Goal: Transaction & Acquisition: Purchase product/service

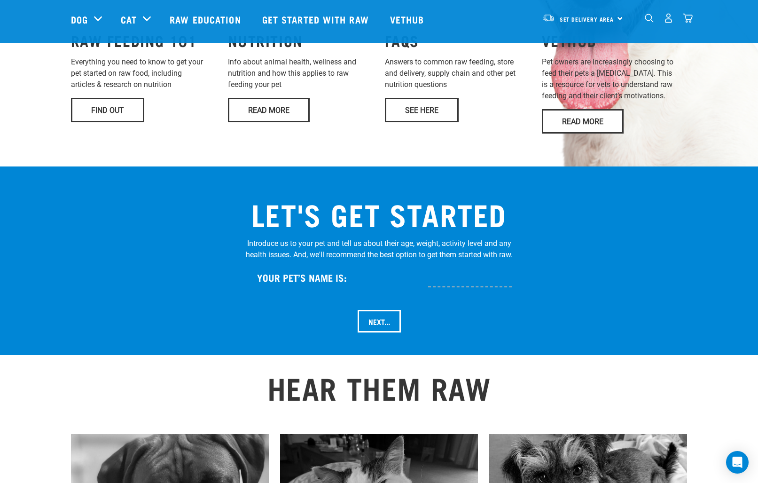
scroll to position [807, 0]
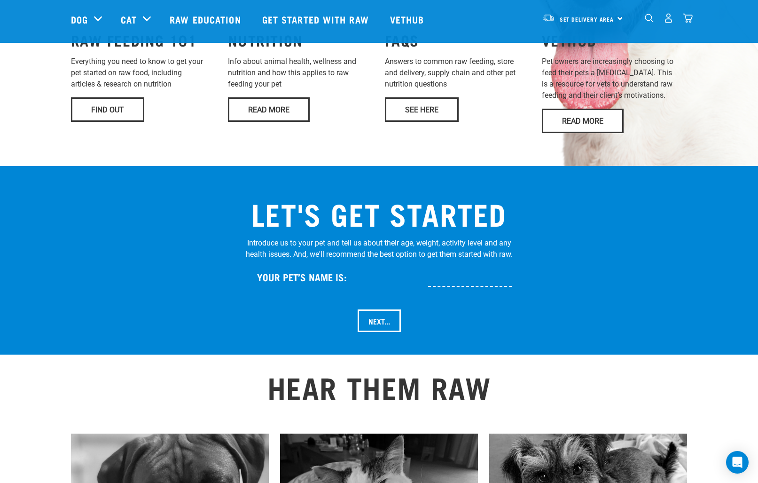
click at [447, 266] on input "text" at bounding box center [501, 276] width 146 height 21
type input "Onyx"
click at [377, 309] on input "Next..." at bounding box center [379, 320] width 43 height 23
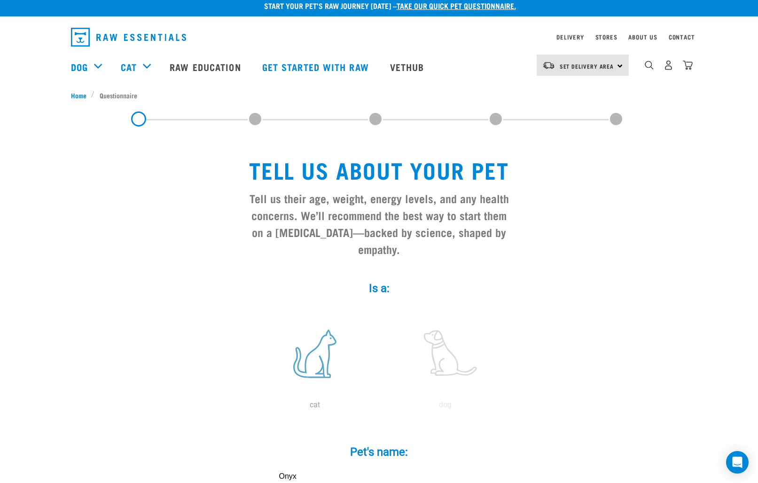
scroll to position [8, 0]
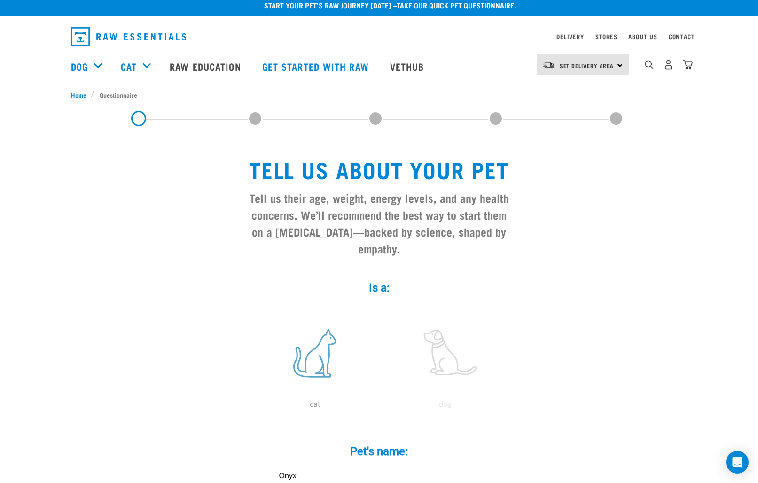
click at [313, 353] on label at bounding box center [314, 353] width 127 height 80
click at [250, 407] on input "radio" at bounding box center [250, 407] width 0 height 0
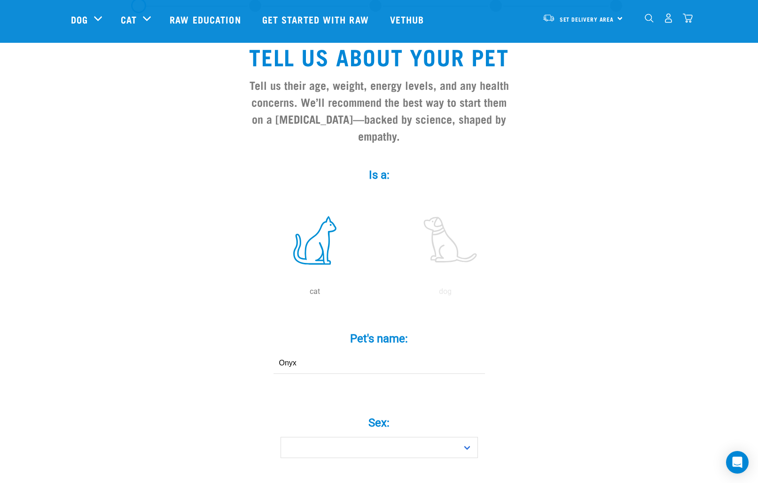
scroll to position [52, 0]
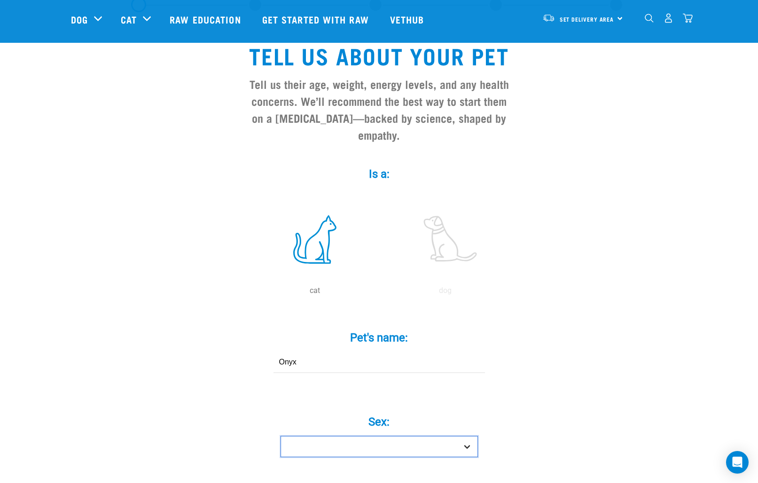
click at [471, 436] on select "Boy Girl" at bounding box center [379, 446] width 197 height 21
select select "boy"
click at [281, 436] on select "Boy Girl" at bounding box center [379, 446] width 197 height 21
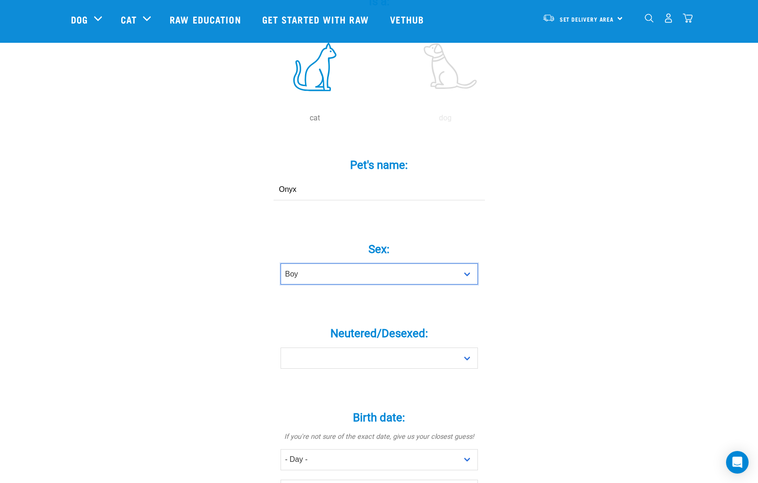
scroll to position [225, 0]
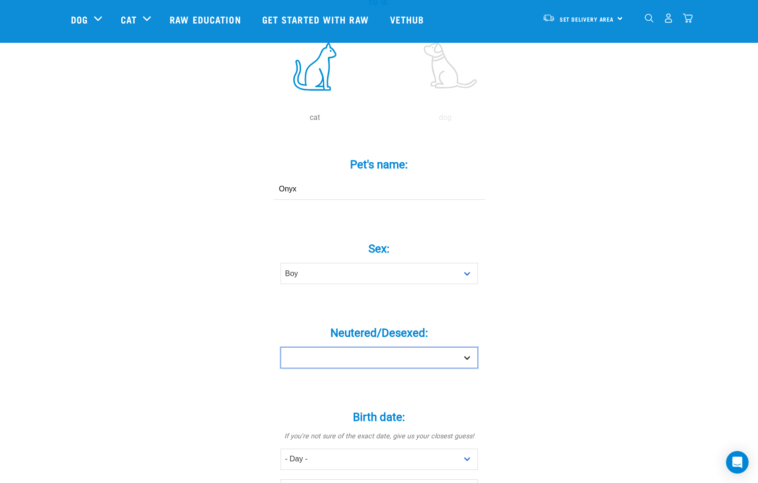
click at [466, 347] on select "Yes No" at bounding box center [379, 357] width 197 height 21
select select "yes"
click at [281, 347] on select "Yes No" at bounding box center [379, 357] width 197 height 21
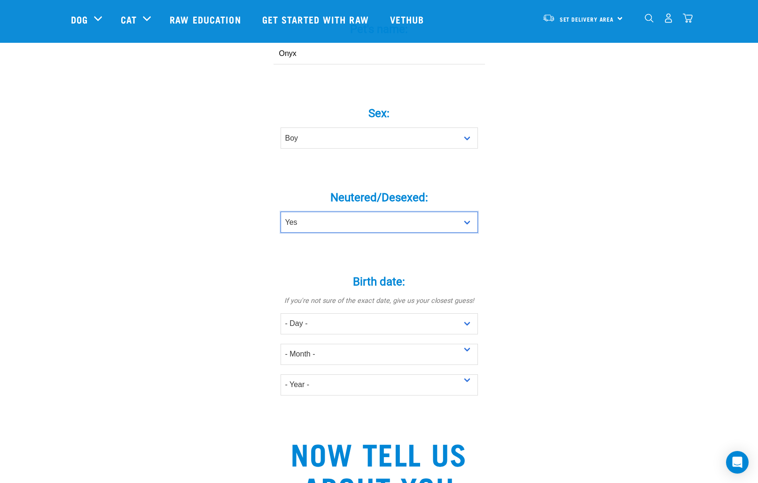
scroll to position [361, 0]
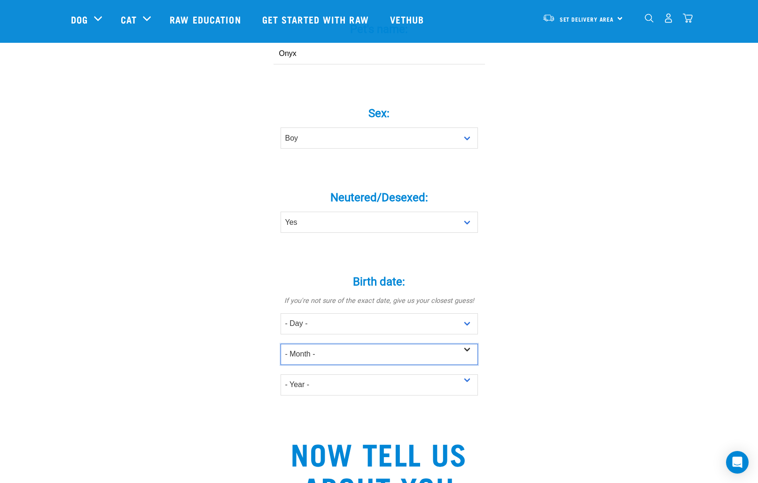
click at [469, 344] on select "- Month - January February March April May June July August September October N…" at bounding box center [379, 354] width 197 height 21
select select "May"
click at [281, 344] on select "- Month - January February March April May June July August September October N…" at bounding box center [379, 354] width 197 height 21
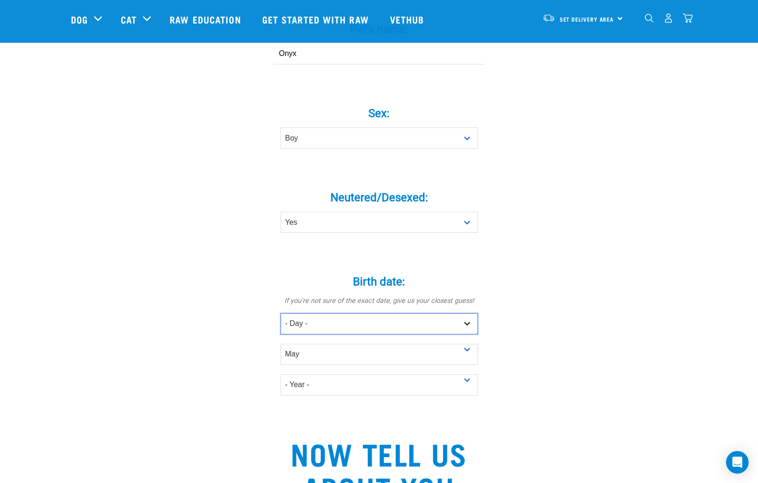
click at [468, 313] on select "- Day - 1 2 3 4 5 6 7 8 9 10 11 12 13 14 15 16 17 18 19 20 21 22 23 24 25 26 27" at bounding box center [379, 323] width 197 height 21
select select "25"
click at [281, 313] on select "- Day - 1 2 3 4 5 6 7 8 9 10 11 12 13 14 15 16 17 18 19 20 21 22 23 24 25 26 27" at bounding box center [379, 323] width 197 height 21
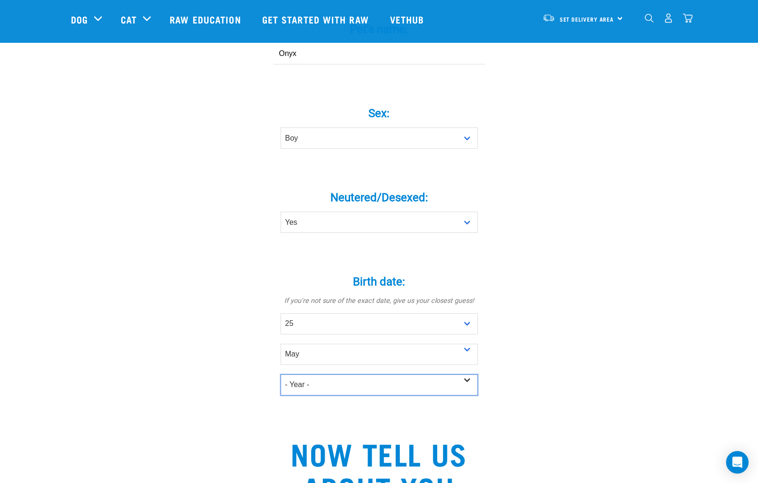
click at [467, 374] on select "- Year - 2025 2024 2023 2022 2021 2020 2019 2018 2017 2016 2015 2014 2013 2012" at bounding box center [379, 384] width 197 height 21
select select "2021"
click at [281, 374] on select "- Year - 2025 2024 2023 2022 2021 2020 2019 2018 2017 2016 2015 2014 2013 2012" at bounding box center [379, 384] width 197 height 21
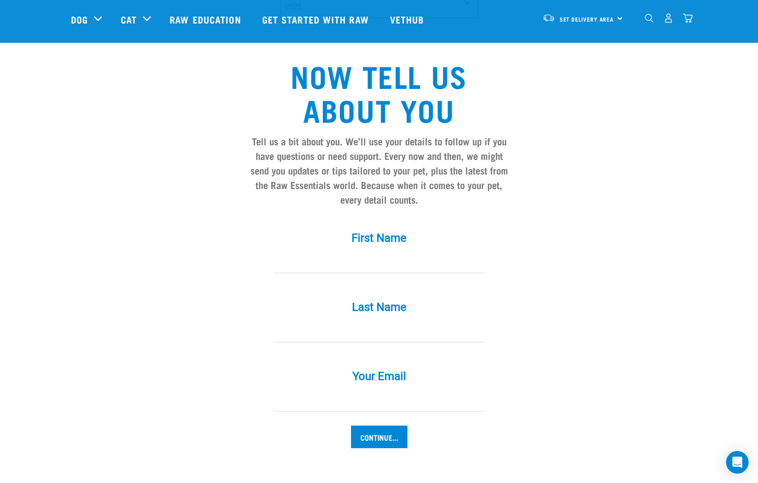
scroll to position [730, 0]
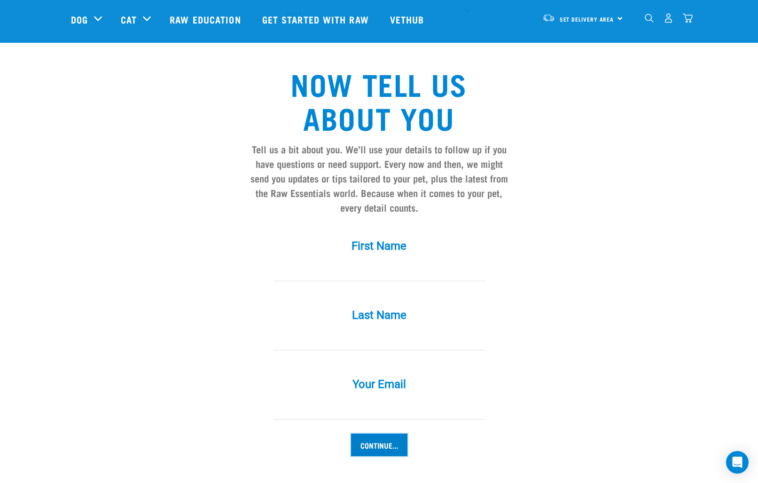
click at [395, 433] on input "Continue..." at bounding box center [379, 444] width 56 height 23
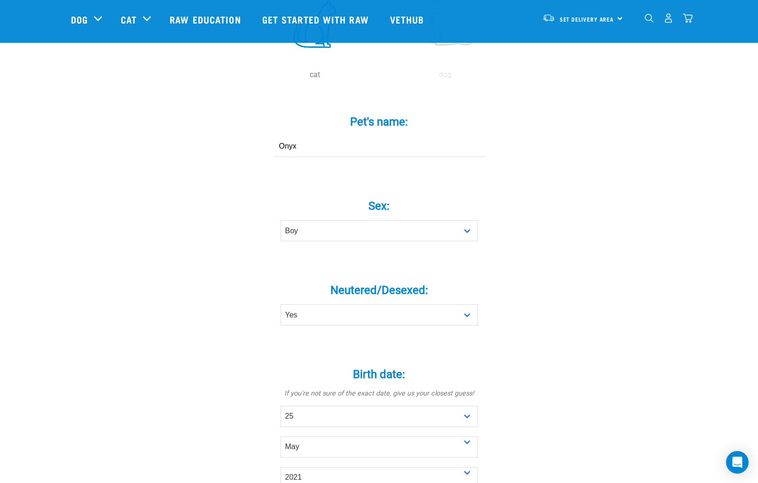
scroll to position [0, 0]
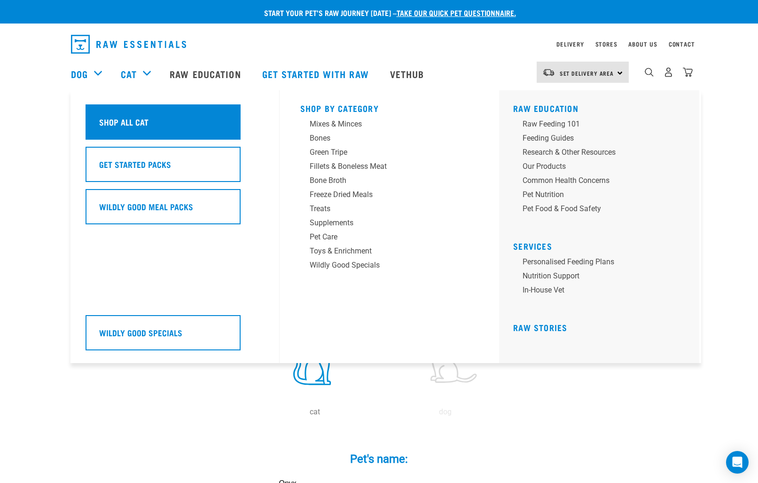
click at [173, 121] on div "Shop All Cat" at bounding box center [163, 121] width 155 height 35
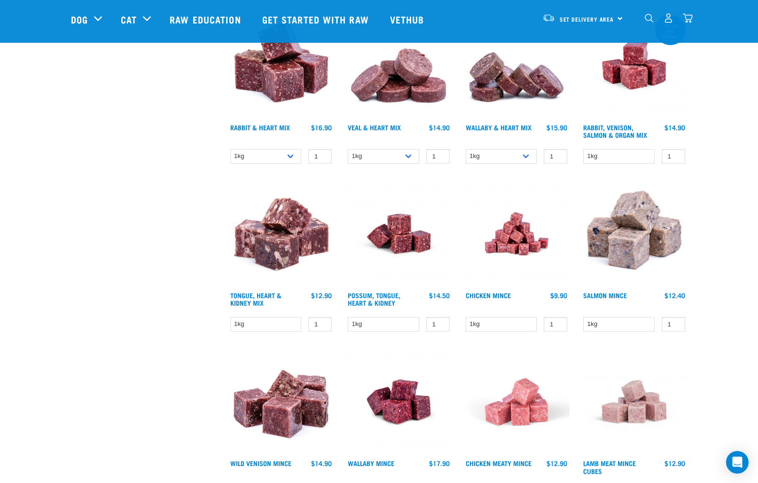
scroll to position [690, 0]
click at [637, 240] on img at bounding box center [634, 234] width 107 height 107
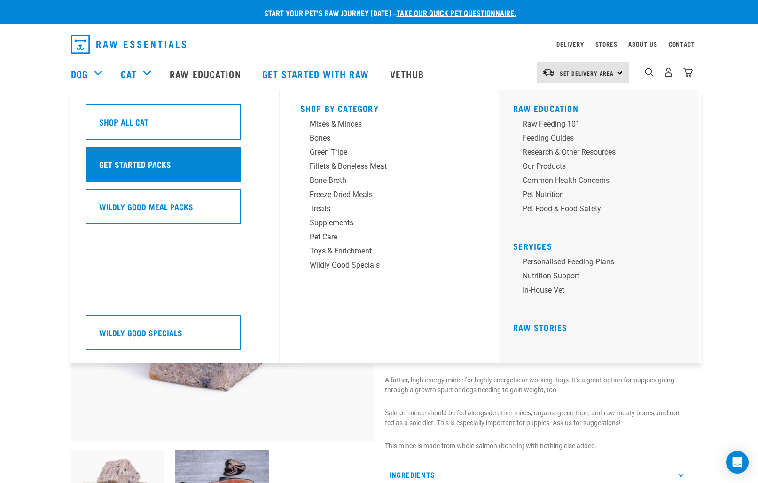
click at [152, 162] on h5 "Get Started Packs" at bounding box center [135, 164] width 72 height 12
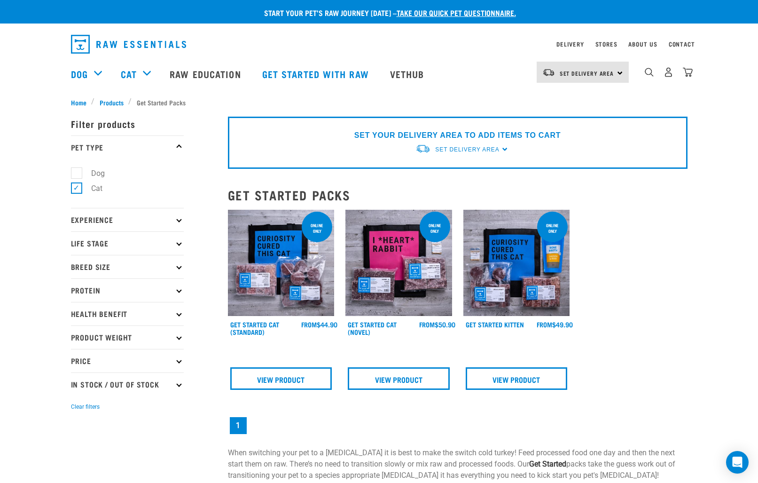
click at [180, 266] on icon at bounding box center [178, 266] width 5 height 5
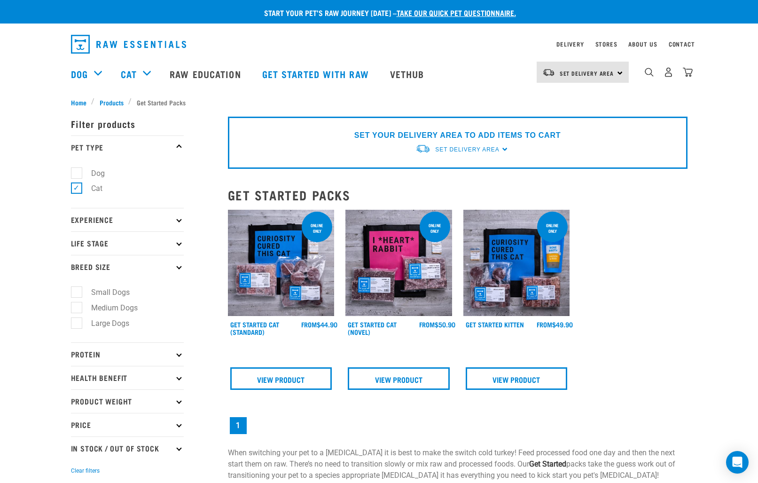
click at [180, 266] on icon at bounding box center [178, 266] width 5 height 5
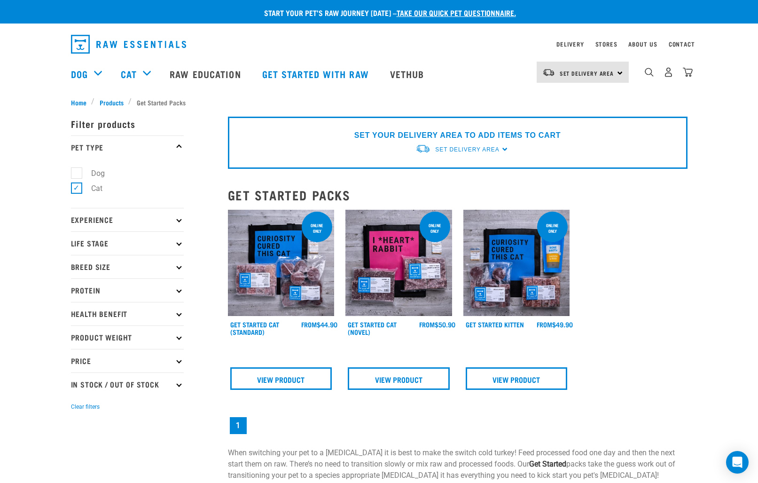
click at [180, 243] on icon at bounding box center [178, 242] width 5 height 5
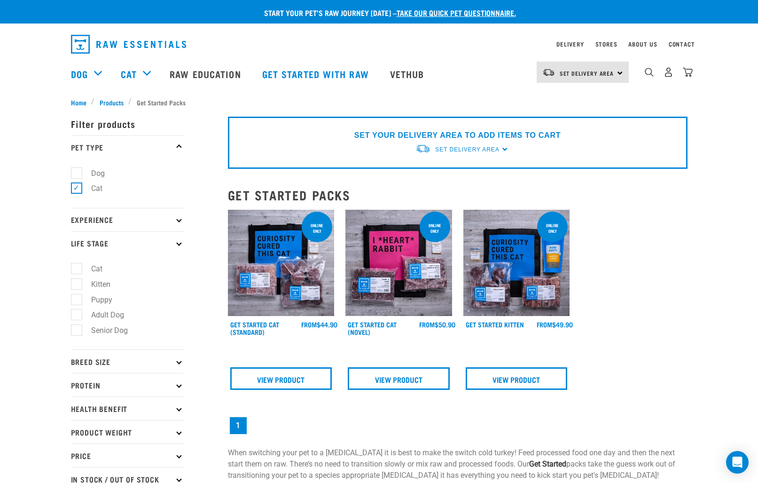
click at [76, 269] on label "Cat" at bounding box center [91, 269] width 30 height 12
click at [76, 269] on input "Cat" at bounding box center [74, 267] width 6 height 6
checkbox input "true"
click at [180, 221] on icon at bounding box center [178, 219] width 5 height 5
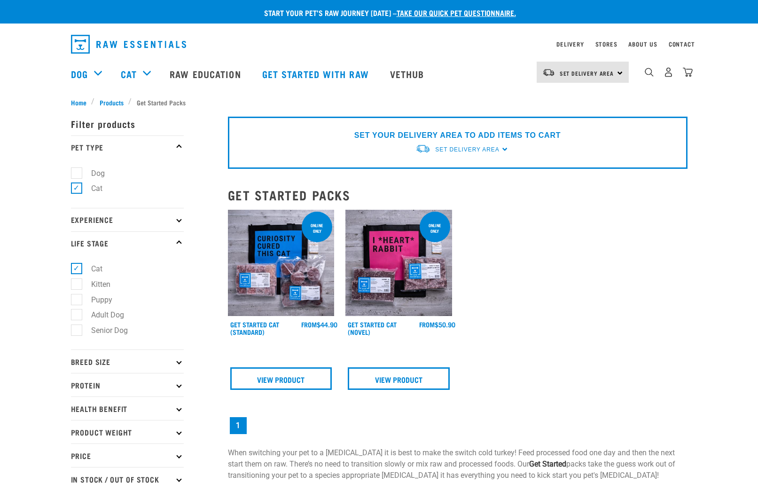
click at [179, 221] on icon at bounding box center [178, 219] width 5 height 5
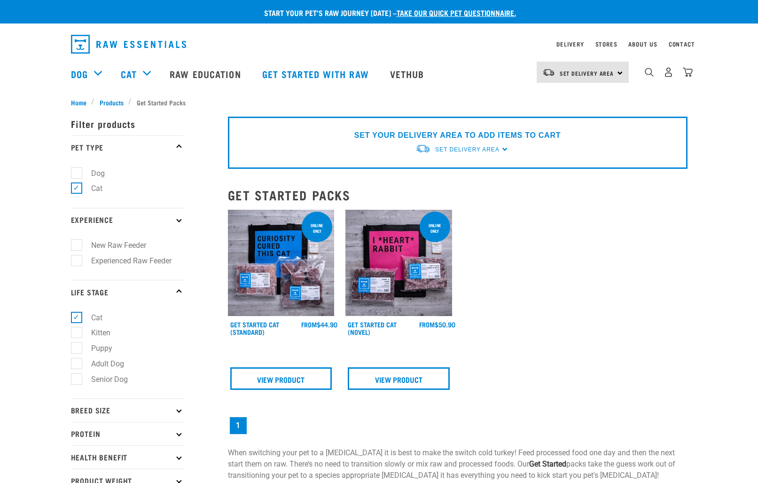
click at [76, 245] on label "New Raw Feeder" at bounding box center [113, 245] width 74 height 12
click at [76, 245] on input "New Raw Feeder" at bounding box center [74, 244] width 6 height 6
checkbox input "true"
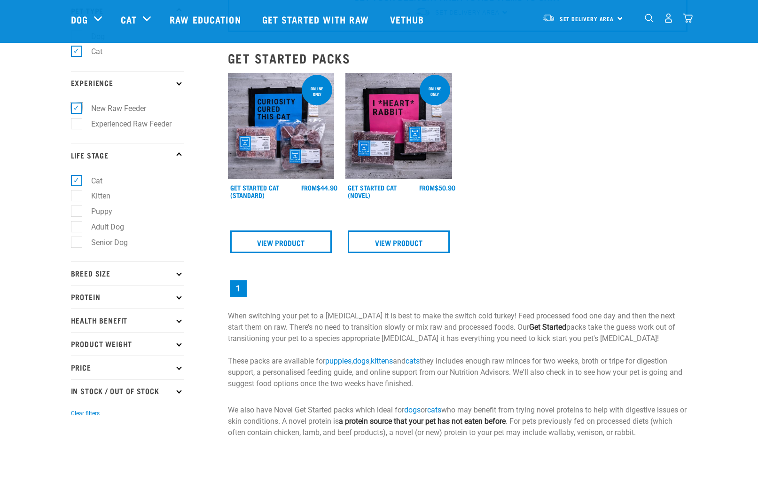
scroll to position [71, 0]
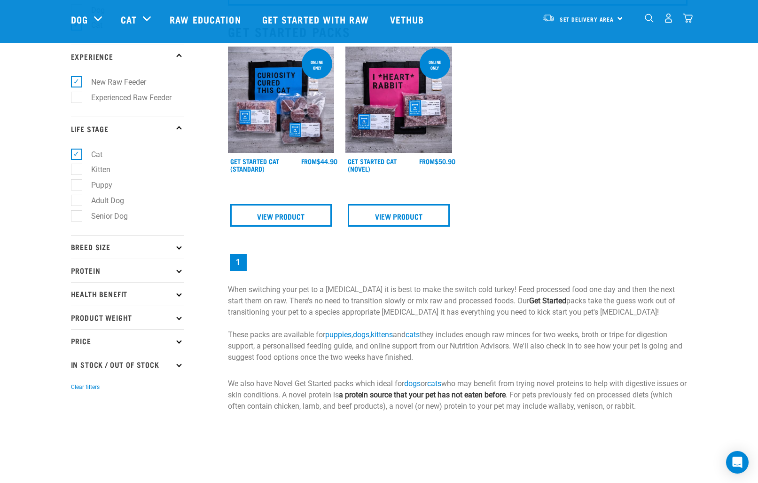
scroll to position [114, 0]
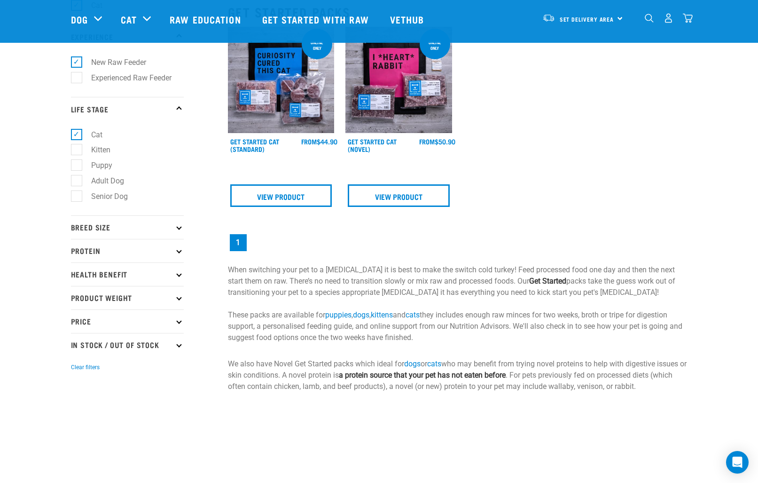
click at [178, 228] on icon at bounding box center [178, 227] width 5 height 5
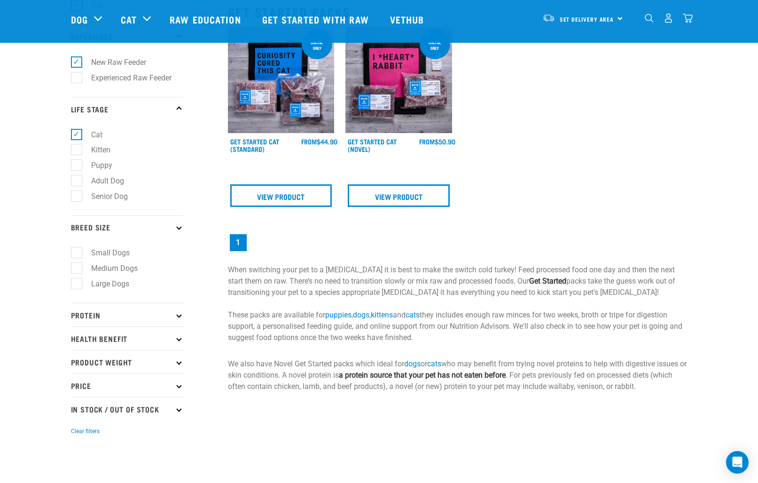
click at [178, 228] on icon at bounding box center [178, 227] width 5 height 5
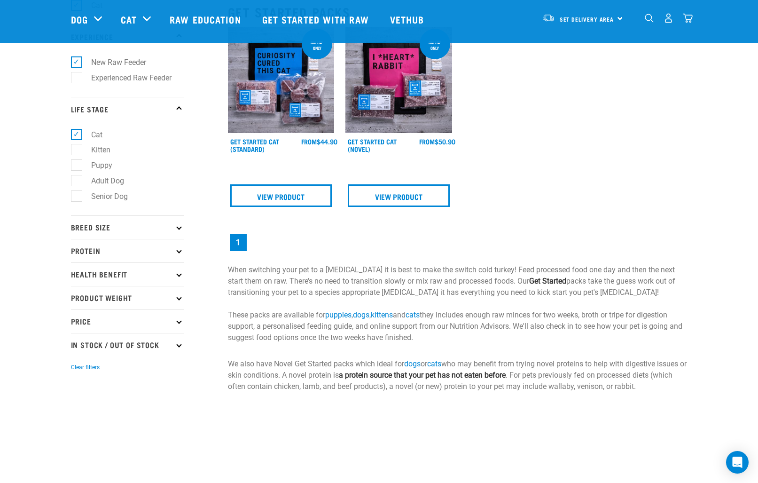
click at [179, 253] on icon at bounding box center [178, 250] width 5 height 5
click at [180, 275] on icon at bounding box center [178, 274] width 5 height 5
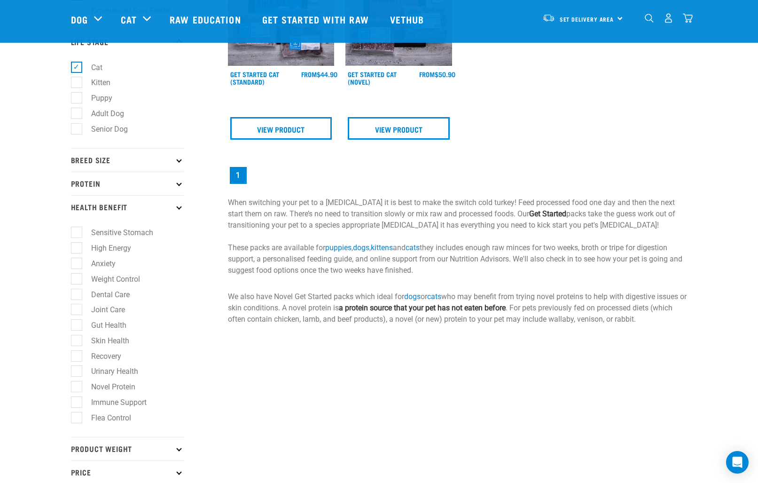
scroll to position [181, 0]
click at [78, 282] on label "Weight Control" at bounding box center [110, 279] width 68 height 12
click at [77, 280] on input "Weight Control" at bounding box center [74, 277] width 6 height 6
checkbox input "true"
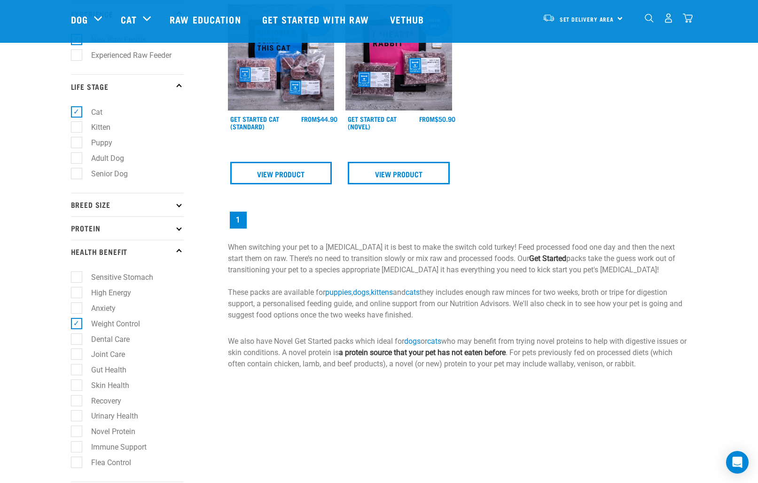
scroll to position [150, 0]
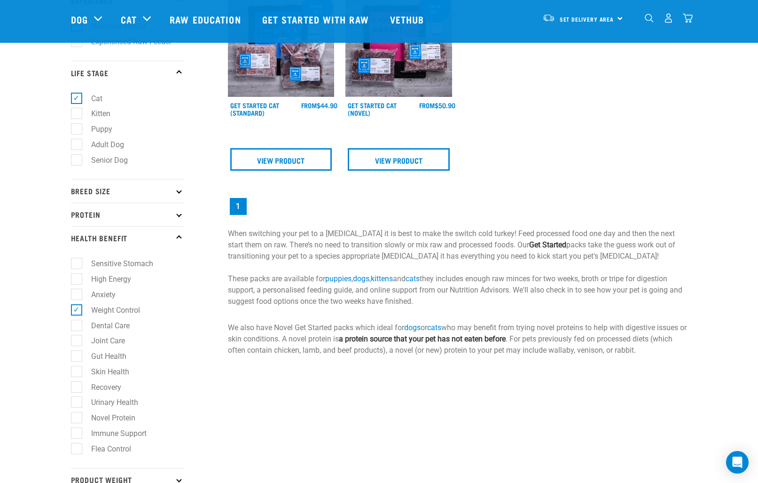
click at [76, 267] on label "Sensitive Stomach" at bounding box center [116, 264] width 81 height 12
click at [74, 265] on input "Sensitive Stomach" at bounding box center [74, 262] width 6 height 6
checkbox input "true"
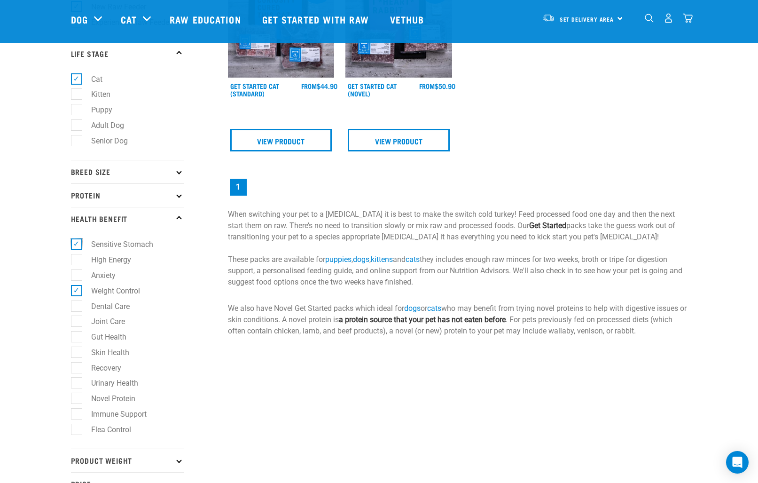
scroll to position [172, 0]
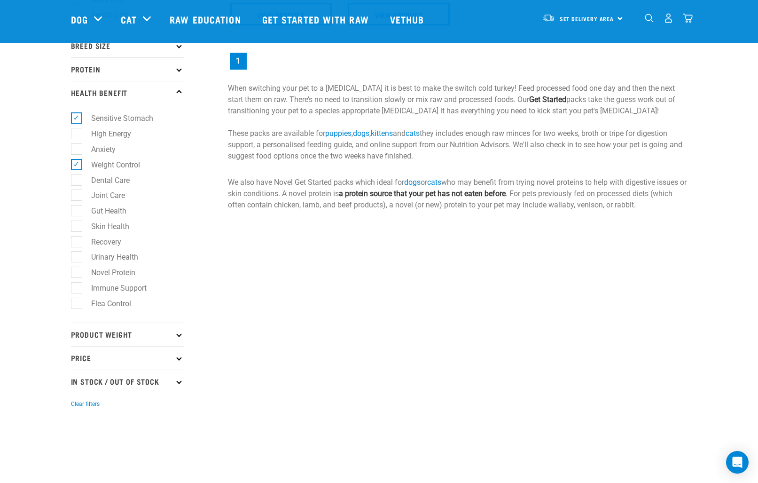
scroll to position [298, 0]
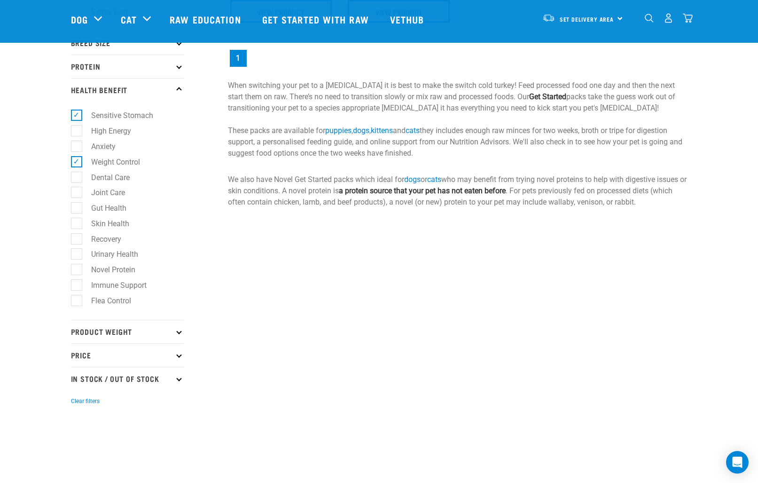
click at [180, 358] on icon at bounding box center [178, 355] width 5 height 5
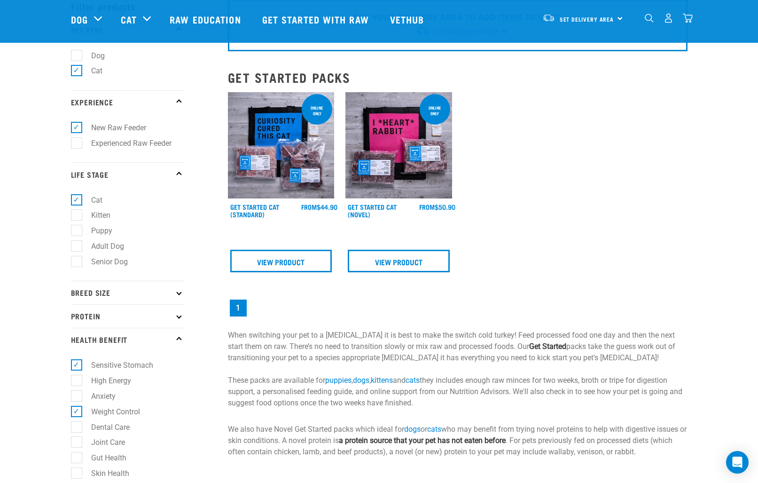
scroll to position [0, 0]
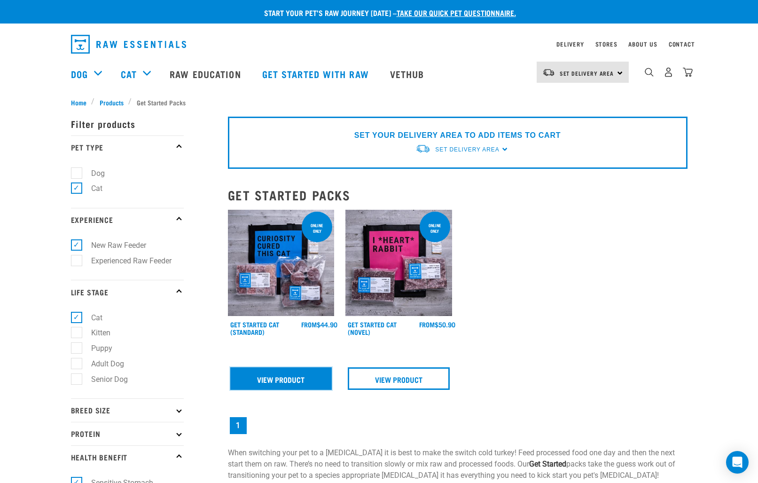
click at [285, 378] on link "View Product" at bounding box center [281, 378] width 102 height 23
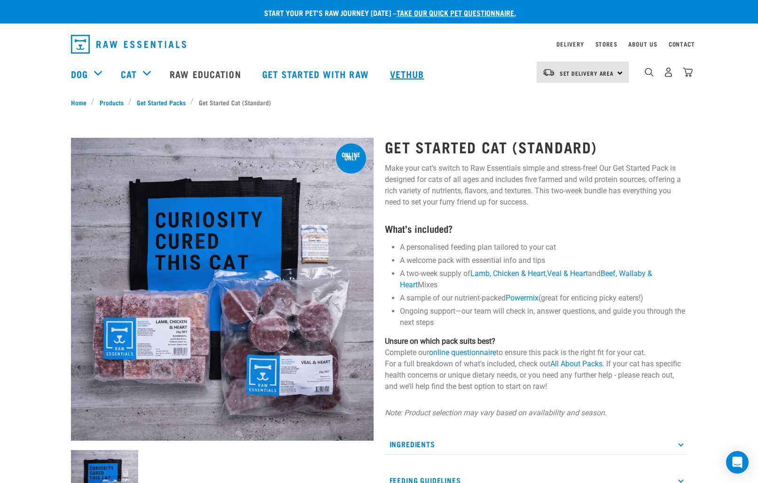
click at [401, 74] on link "Vethub" at bounding box center [408, 74] width 55 height 38
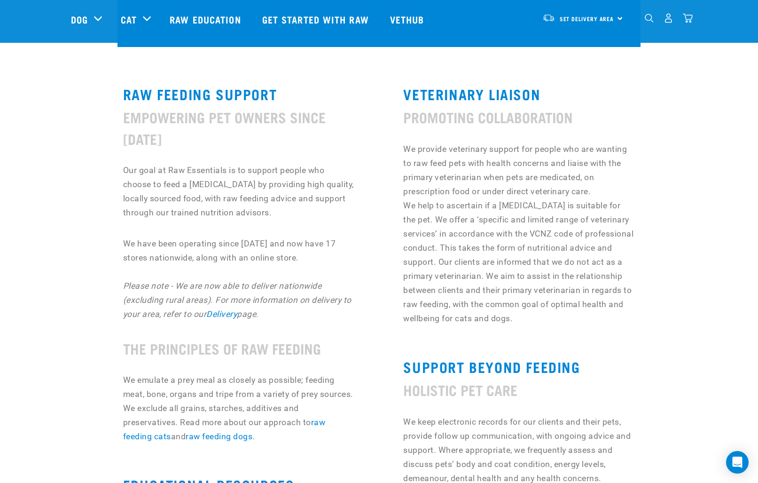
scroll to position [362, 0]
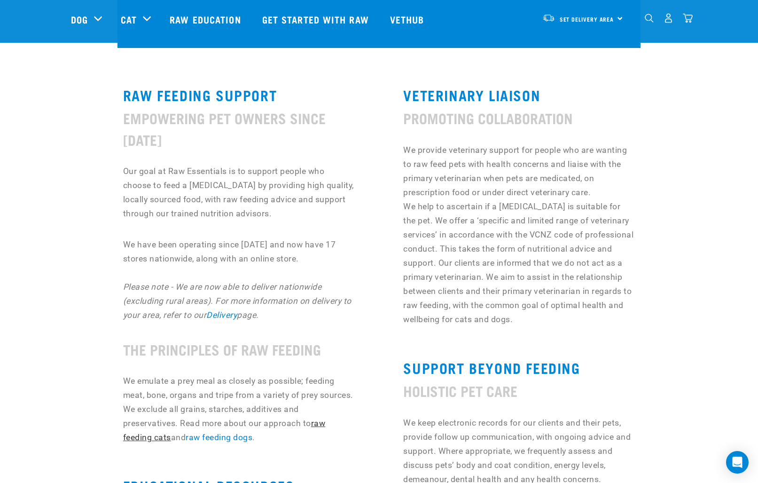
click at [317, 422] on link "raw feeding cats" at bounding box center [224, 430] width 203 height 24
